Goal: Find specific page/section: Find specific page/section

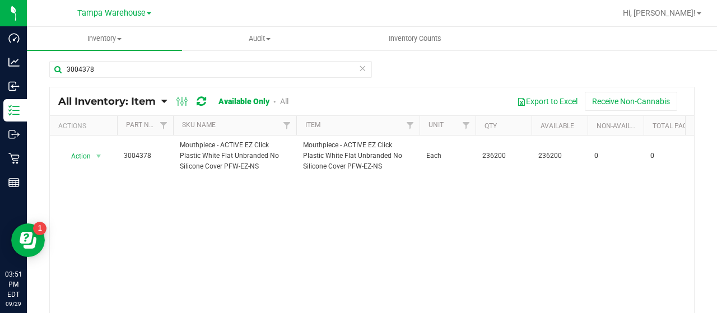
click at [149, 100] on span "All Inventory: Item" at bounding box center [106, 101] width 97 height 12
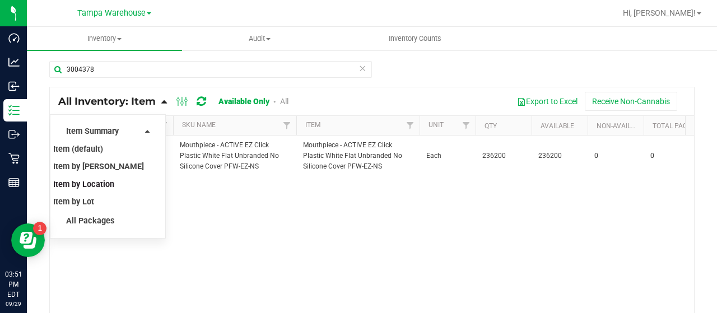
click at [96, 183] on span "Item by Location" at bounding box center [83, 185] width 61 height 10
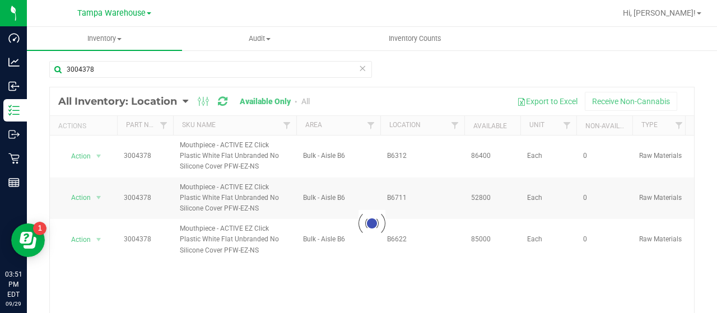
click at [455, 122] on div at bounding box center [372, 223] width 644 height 272
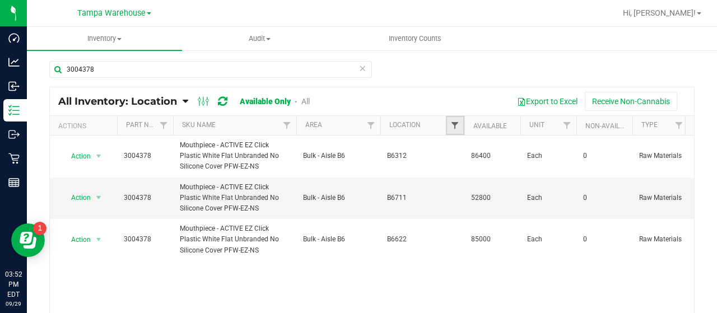
click at [454, 125] on span "Filter" at bounding box center [454, 125] width 9 height 9
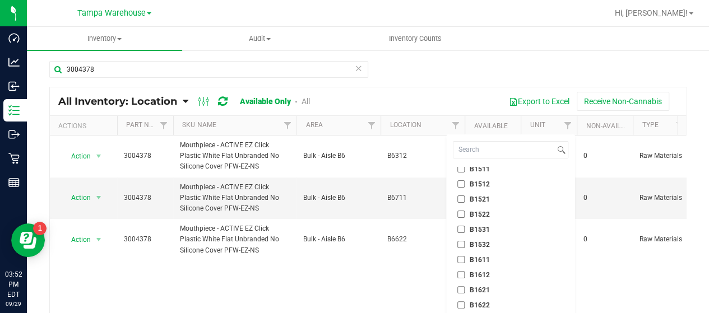
scroll to position [2242, 0]
click at [466, 183] on label "B1512" at bounding box center [473, 184] width 32 height 7
click at [464, 183] on input "B1512" at bounding box center [460, 184] width 7 height 7
checkbox input "true"
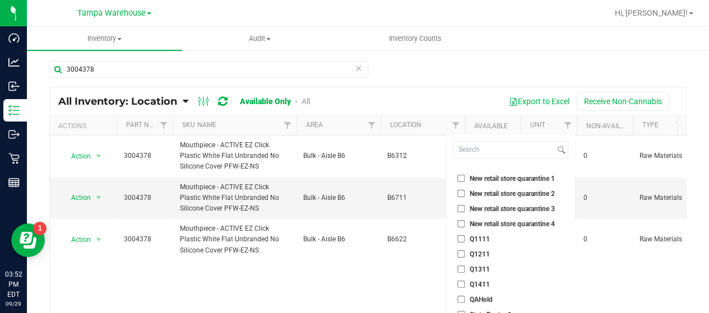
scroll to position [74, 0]
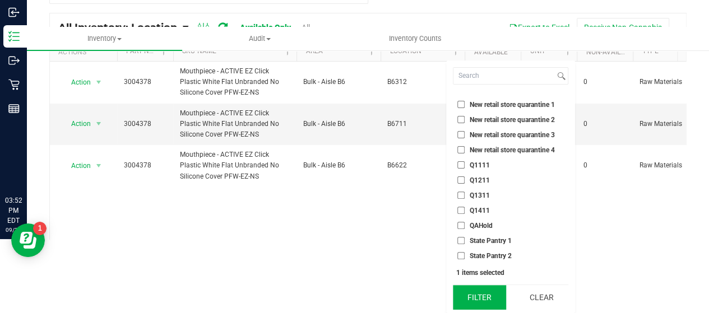
click at [495, 297] on button "Filter" at bounding box center [480, 297] width 54 height 25
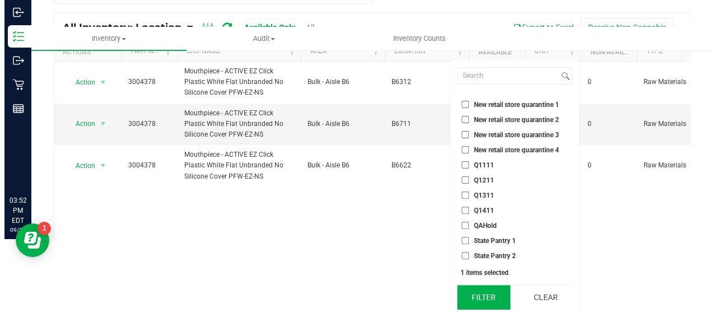
scroll to position [0, 0]
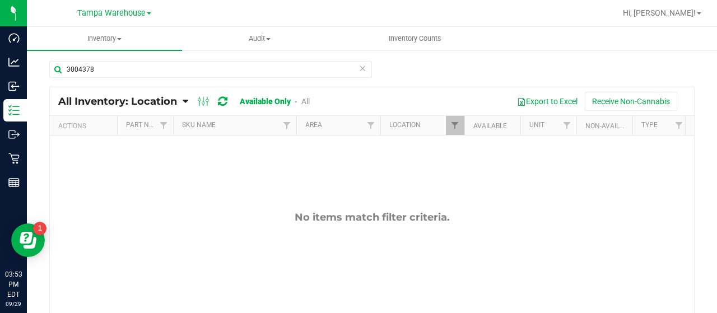
click at [359, 71] on icon at bounding box center [363, 67] width 8 height 13
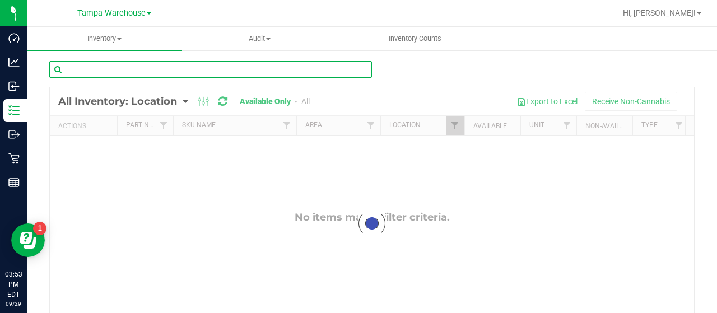
click at [328, 69] on input "text" at bounding box center [210, 69] width 323 height 17
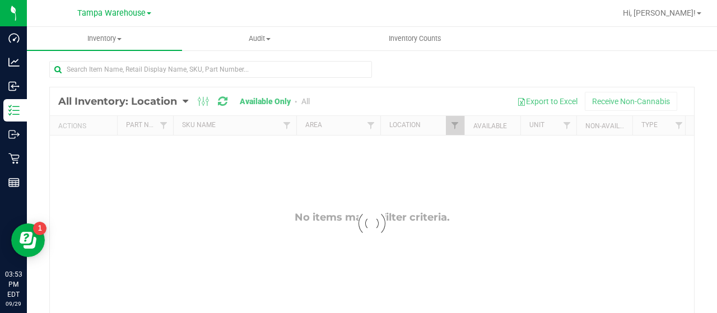
click at [453, 124] on div at bounding box center [372, 223] width 644 height 272
